Goal: Task Accomplishment & Management: Complete application form

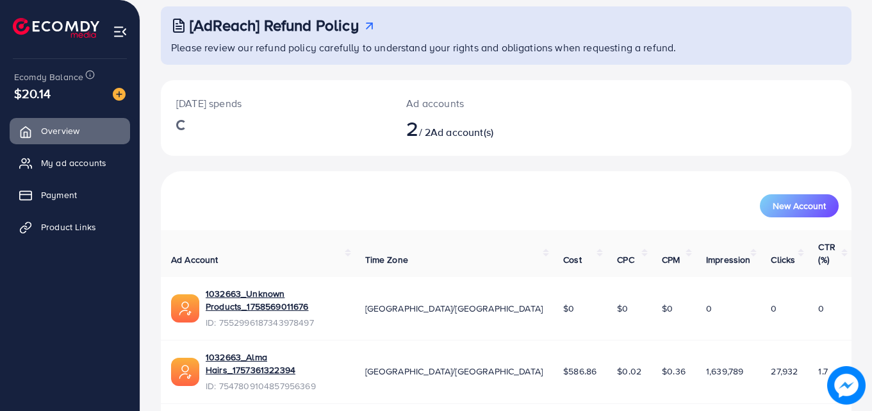
scroll to position [81, 0]
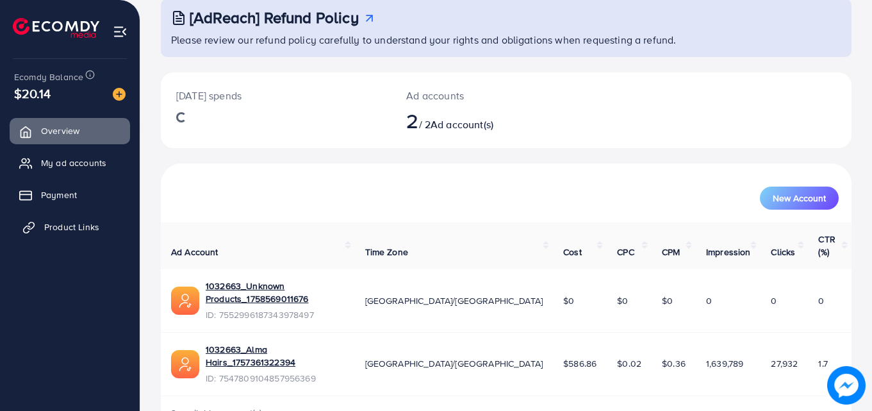
click at [49, 224] on span "Product Links" at bounding box center [71, 226] width 55 height 13
click at [46, 225] on span "Product Links" at bounding box center [68, 226] width 55 height 13
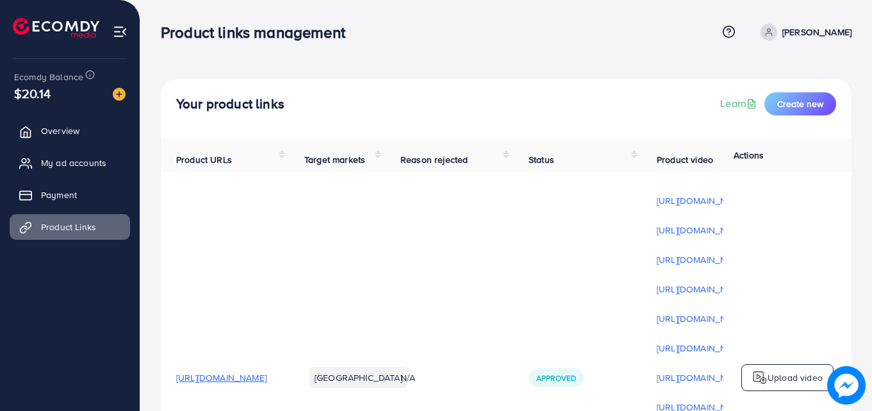
scroll to position [109, 0]
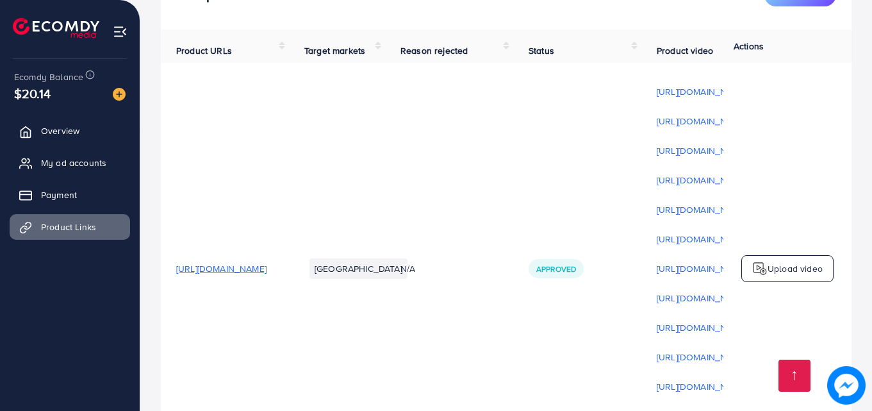
click at [773, 261] on p "Upload video" at bounding box center [794, 268] width 55 height 15
click at [764, 261] on img at bounding box center [759, 268] width 15 height 15
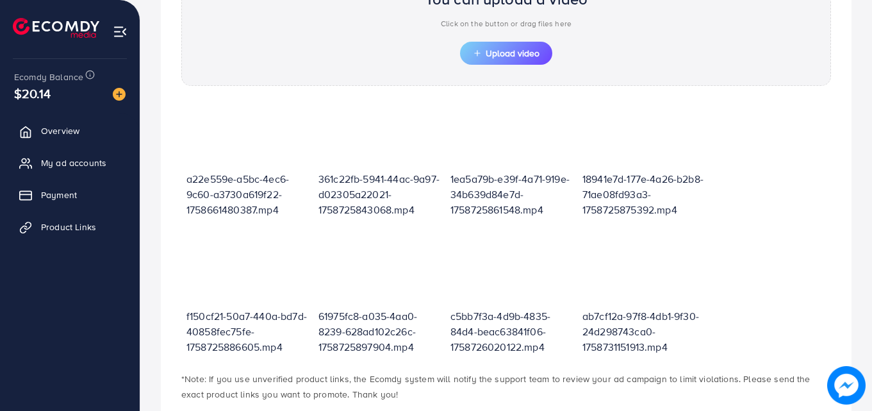
scroll to position [470, 0]
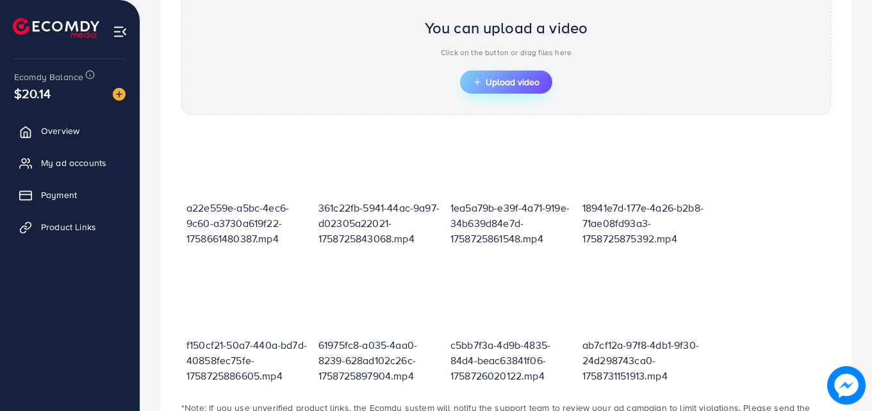
click at [491, 85] on span "Upload video" at bounding box center [506, 82] width 67 height 9
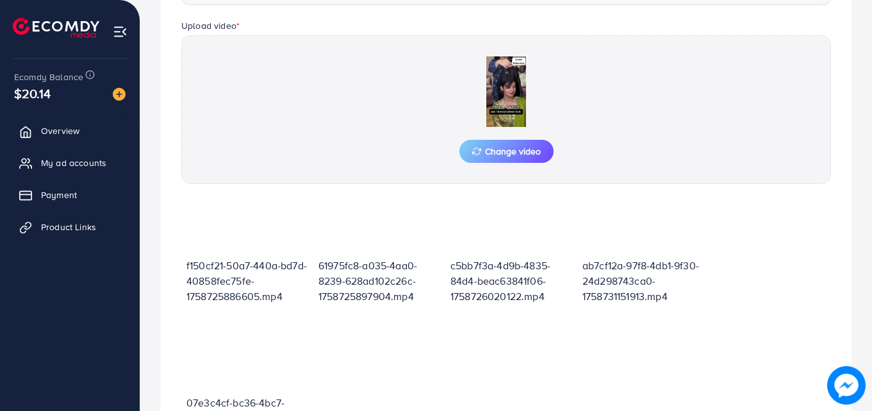
scroll to position [593, 0]
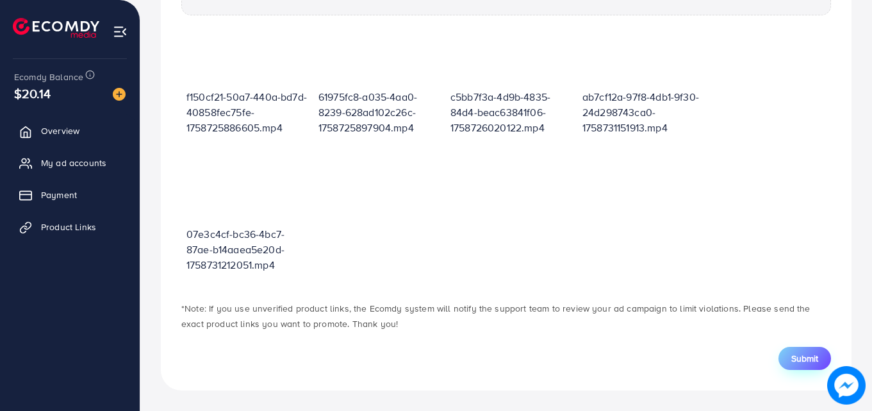
click at [795, 359] on span "Submit" at bounding box center [804, 358] width 27 height 13
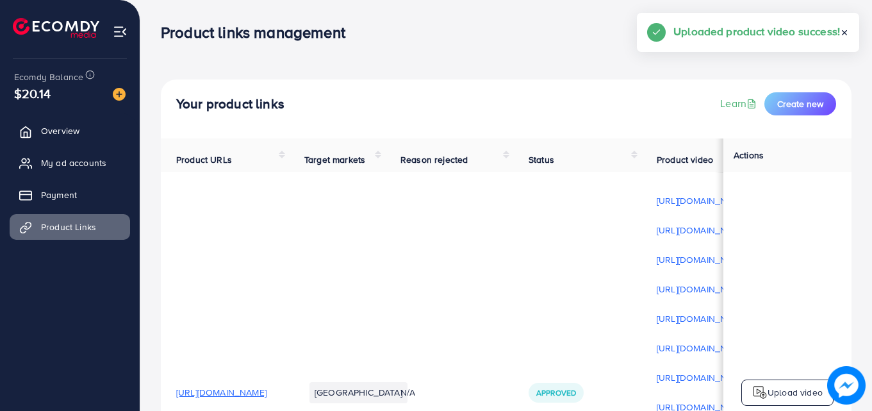
scroll to position [112, 0]
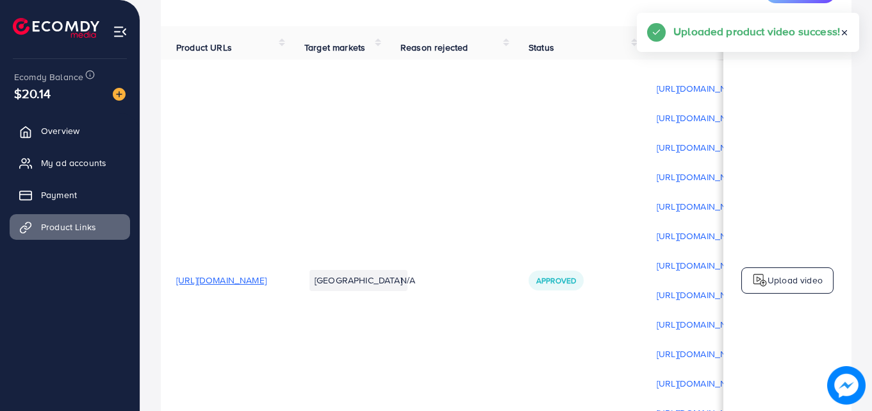
click at [761, 283] on img at bounding box center [759, 279] width 15 height 15
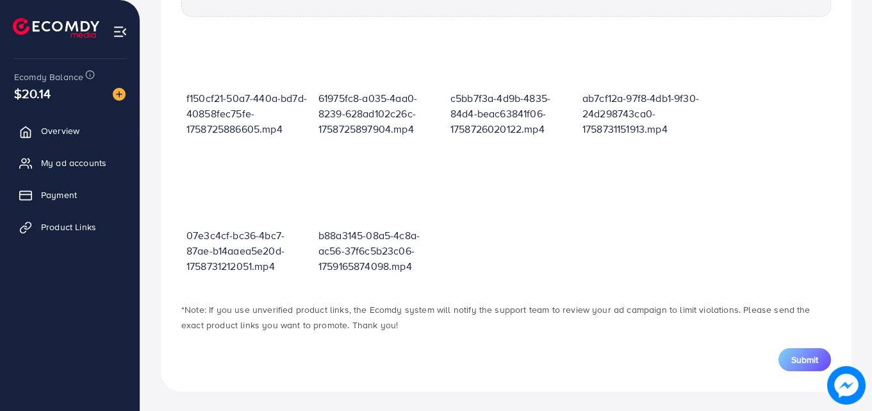
scroll to position [593, 0]
click at [795, 356] on span "Submit" at bounding box center [804, 358] width 27 height 13
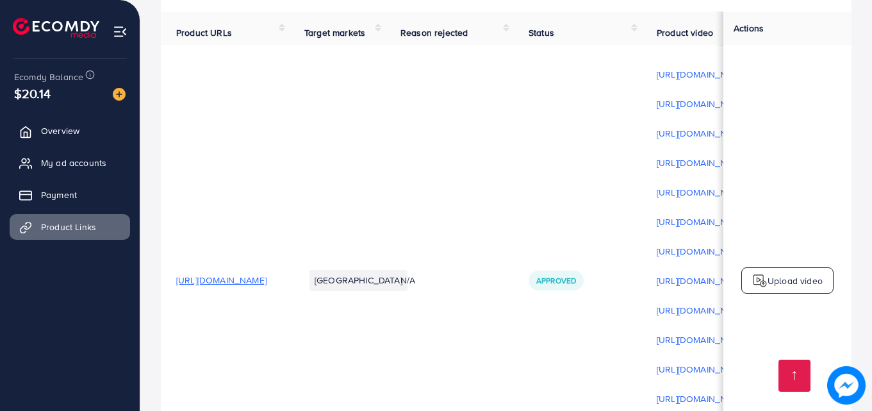
scroll to position [147, 0]
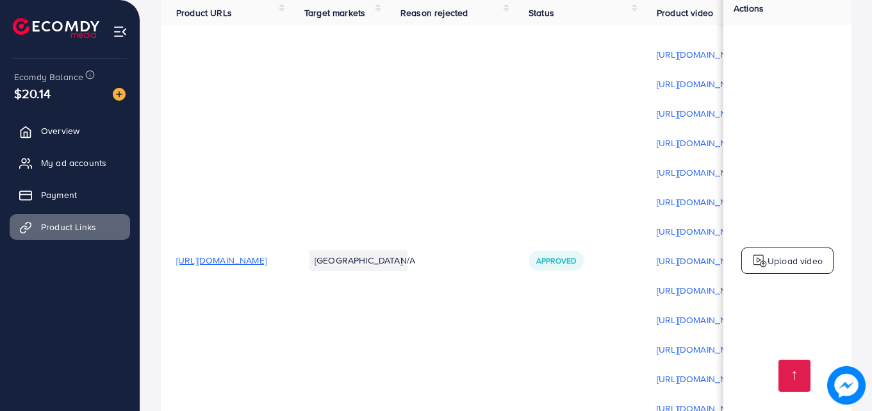
click at [774, 263] on p "Upload video" at bounding box center [794, 260] width 55 height 15
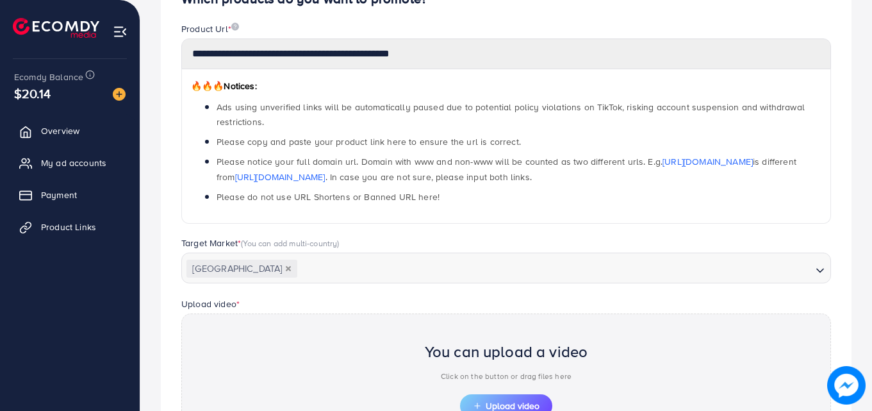
click at [521, 401] on span "Upload video" at bounding box center [506, 405] width 67 height 9
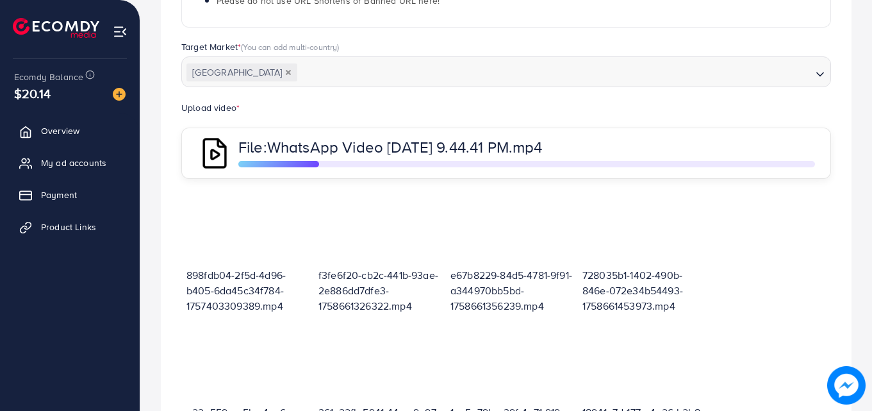
scroll to position [291, 0]
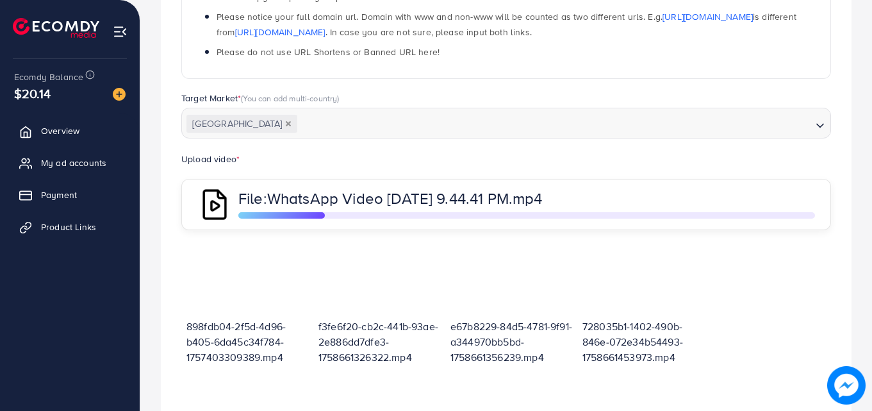
drag, startPoint x: 589, startPoint y: 106, endPoint x: 590, endPoint y: 98, distance: 8.4
click at [589, 106] on div "Target Market * (You can add multi-country)" at bounding box center [506, 100] width 650 height 16
click at [590, 98] on div "Target Market * (You can add multi-country)" at bounding box center [506, 100] width 650 height 16
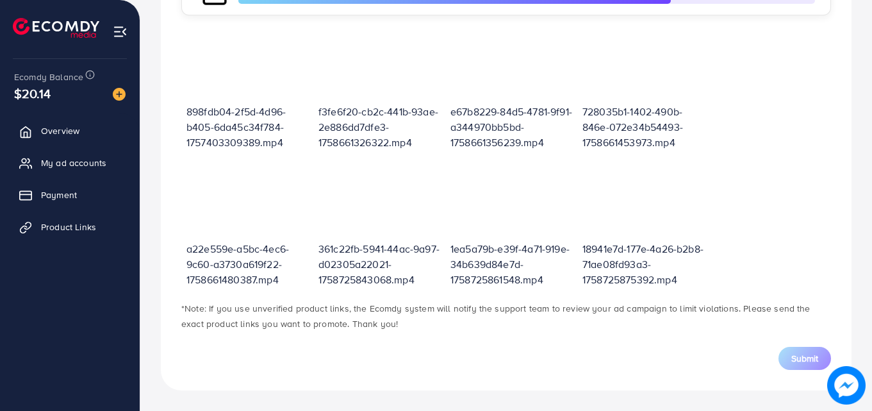
scroll to position [0, 0]
